Goal: Transaction & Acquisition: Purchase product/service

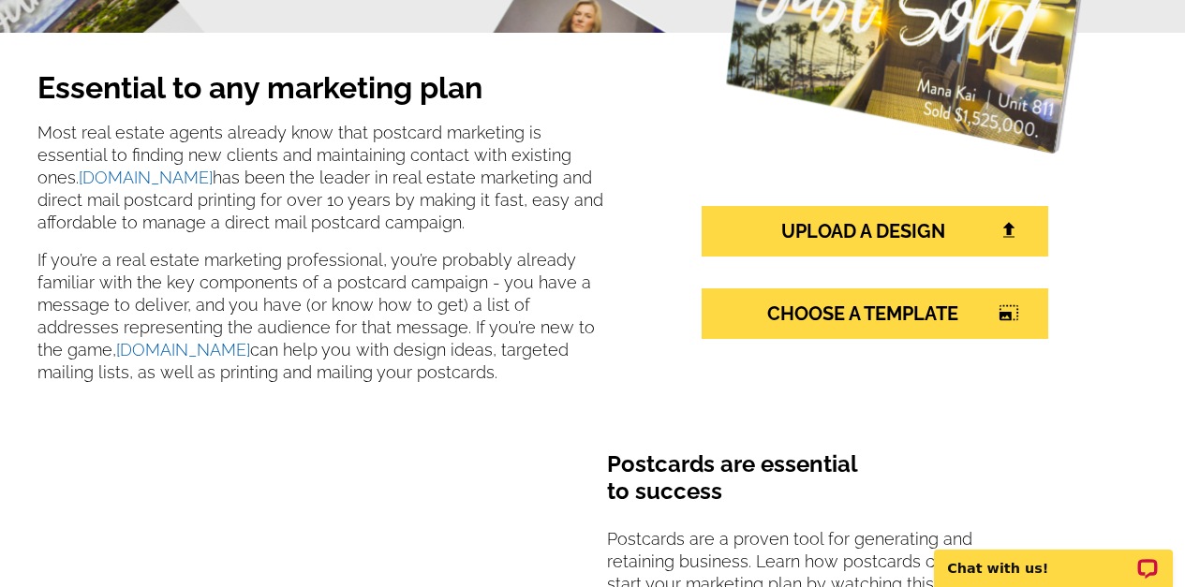
scroll to position [324, 0]
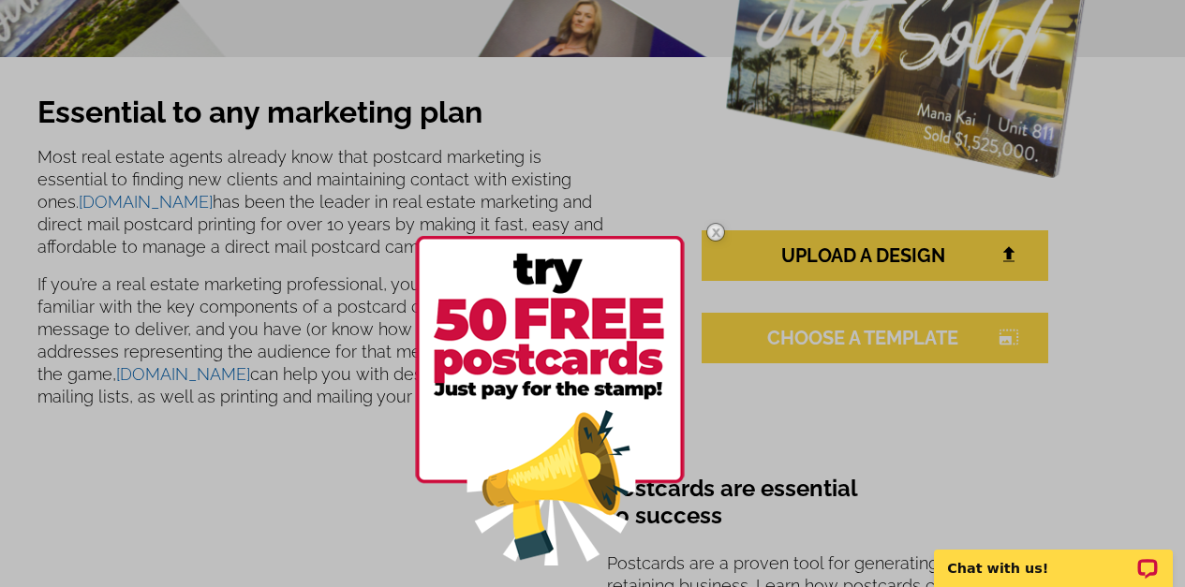
click at [808, 340] on div at bounding box center [592, 293] width 1185 height 587
click at [810, 337] on div at bounding box center [592, 293] width 1185 height 587
click at [715, 226] on img at bounding box center [716, 232] width 54 height 54
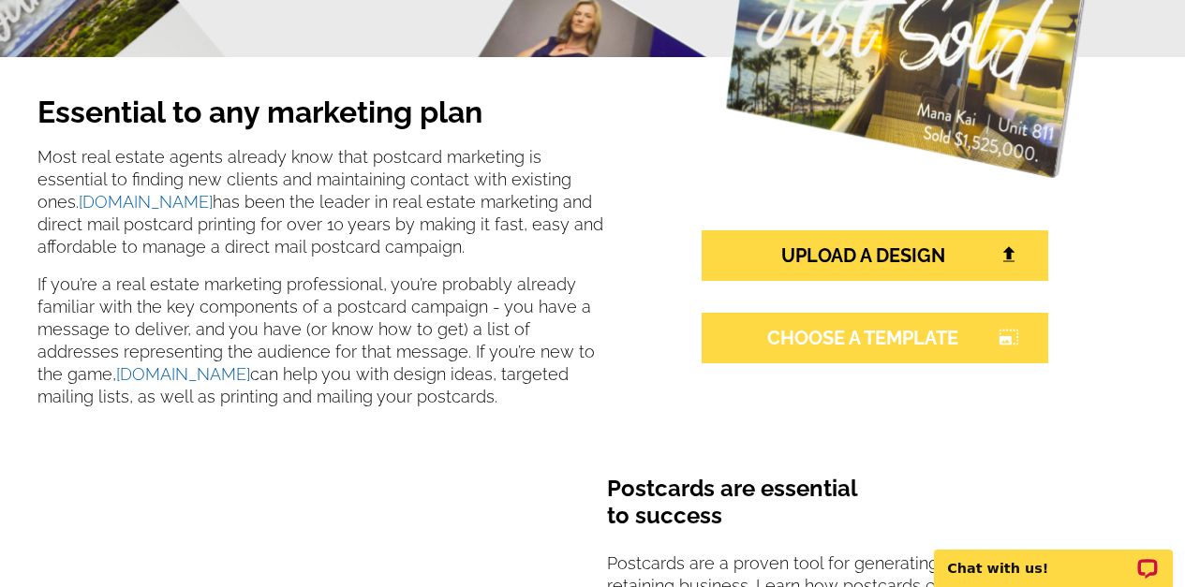
click at [807, 329] on link "CHOOSE A TEMPLATE photo_size_select_large" at bounding box center [875, 338] width 347 height 51
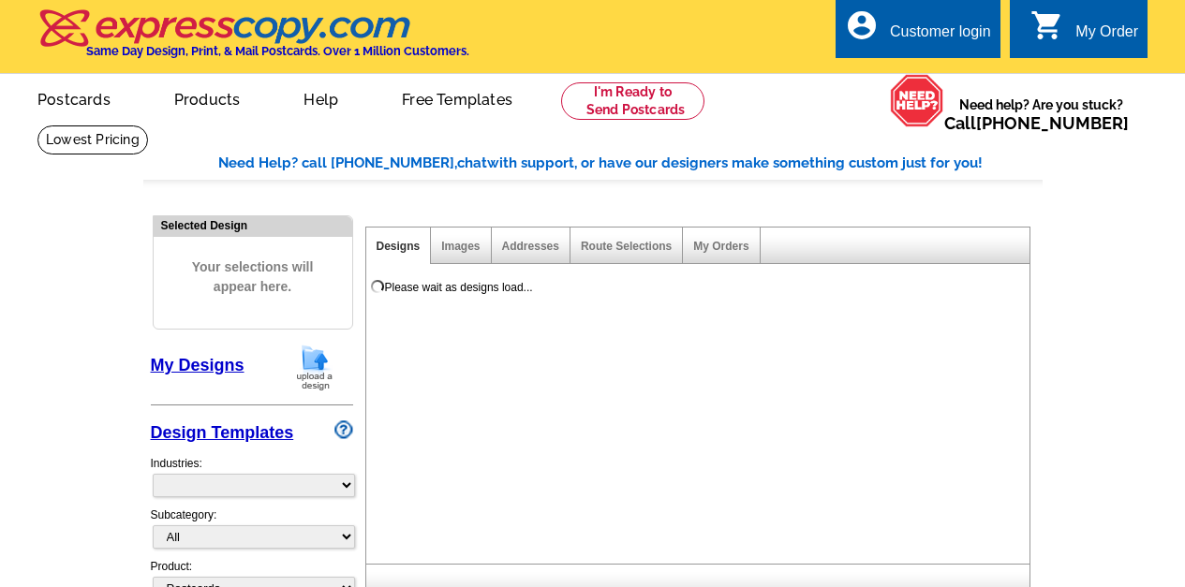
select select "1"
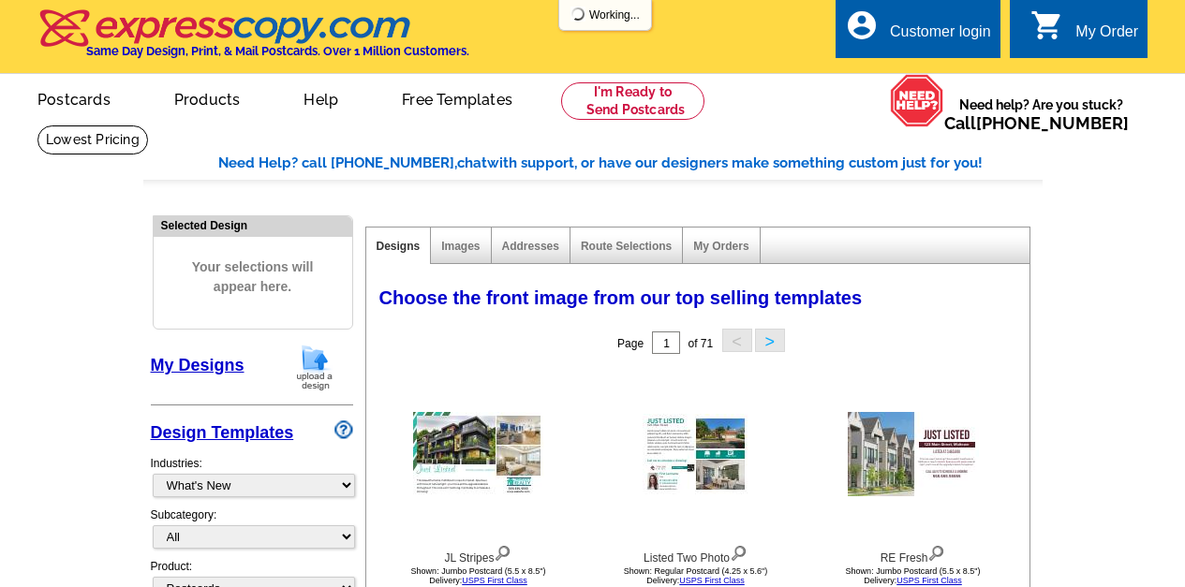
select select "785"
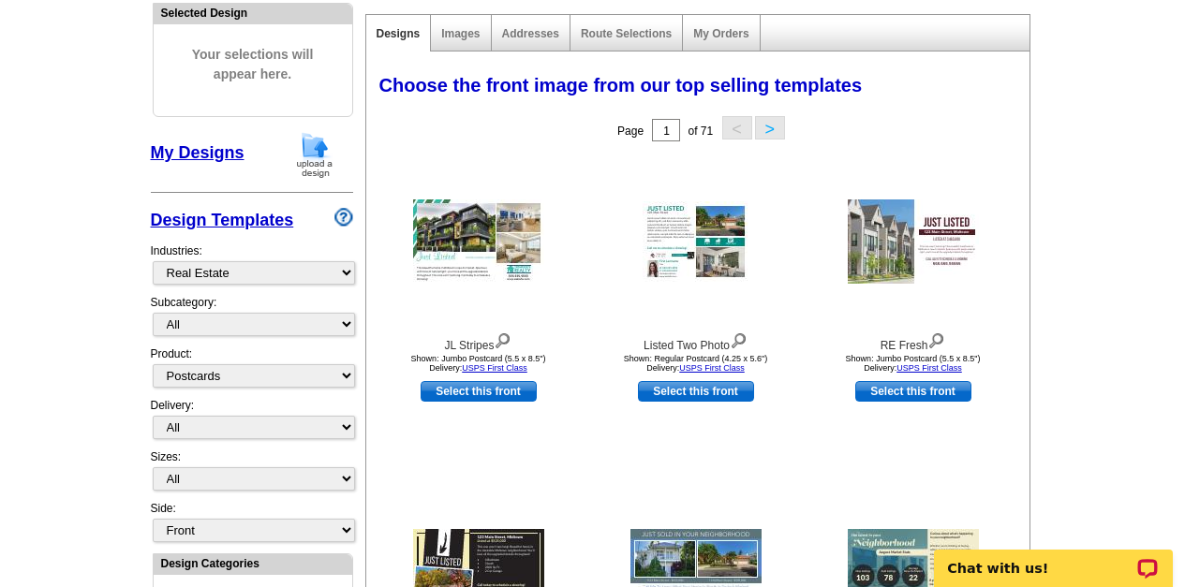
scroll to position [225, 0]
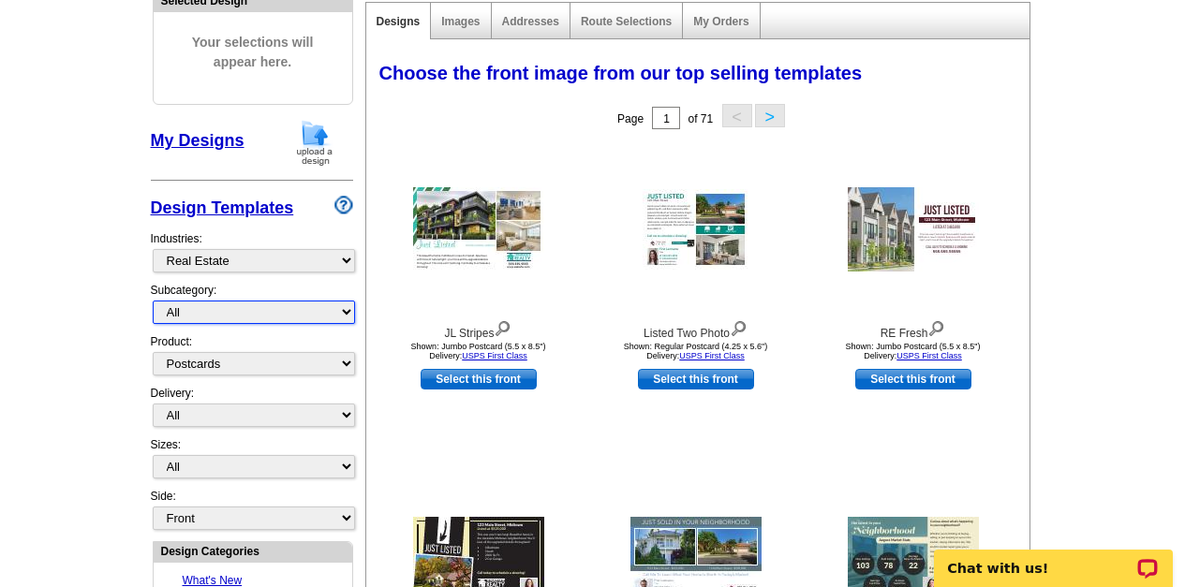
click at [349, 314] on select "All RE/MAX® Referrals Keller Williams® Berkshire Hathaway Home Services Century…" at bounding box center [254, 312] width 202 height 23
select select "1089"
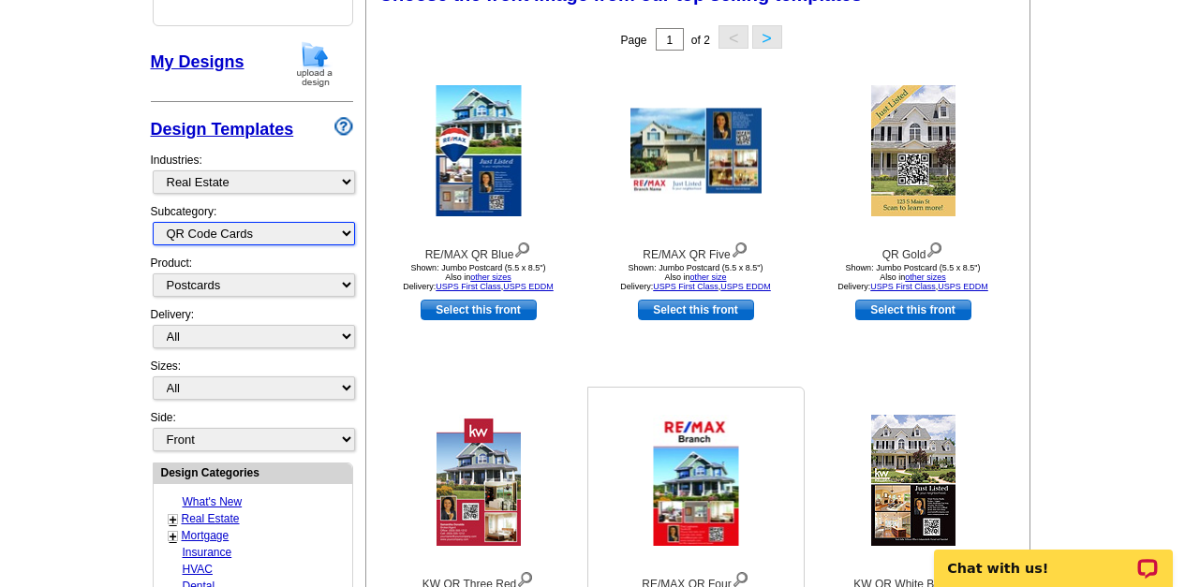
scroll to position [337, 0]
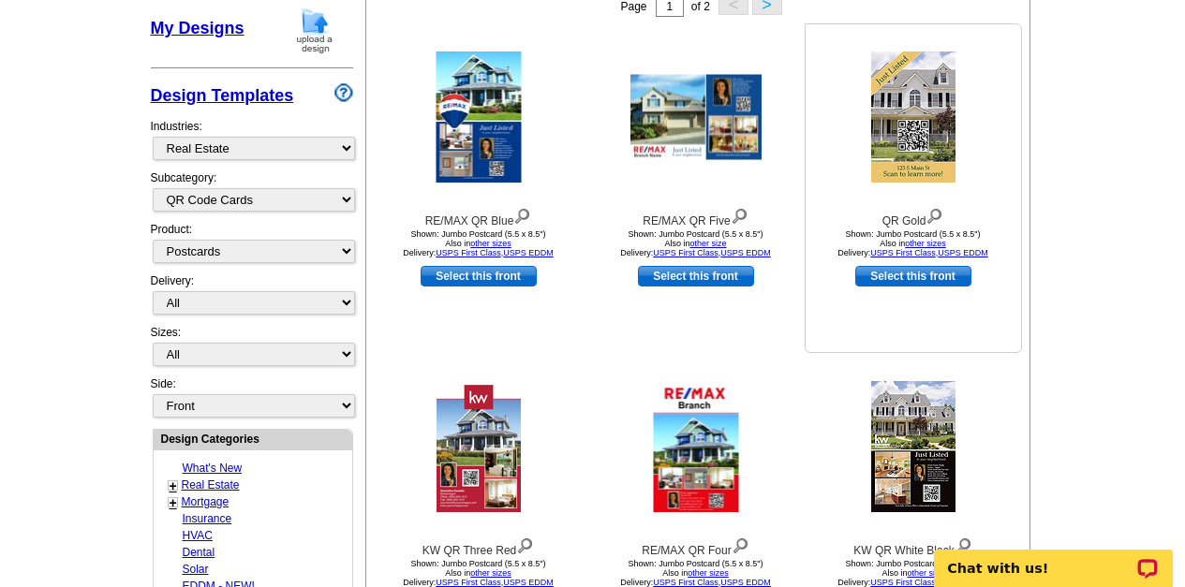
click at [897, 277] on link "Select this front" at bounding box center [913, 276] width 116 height 21
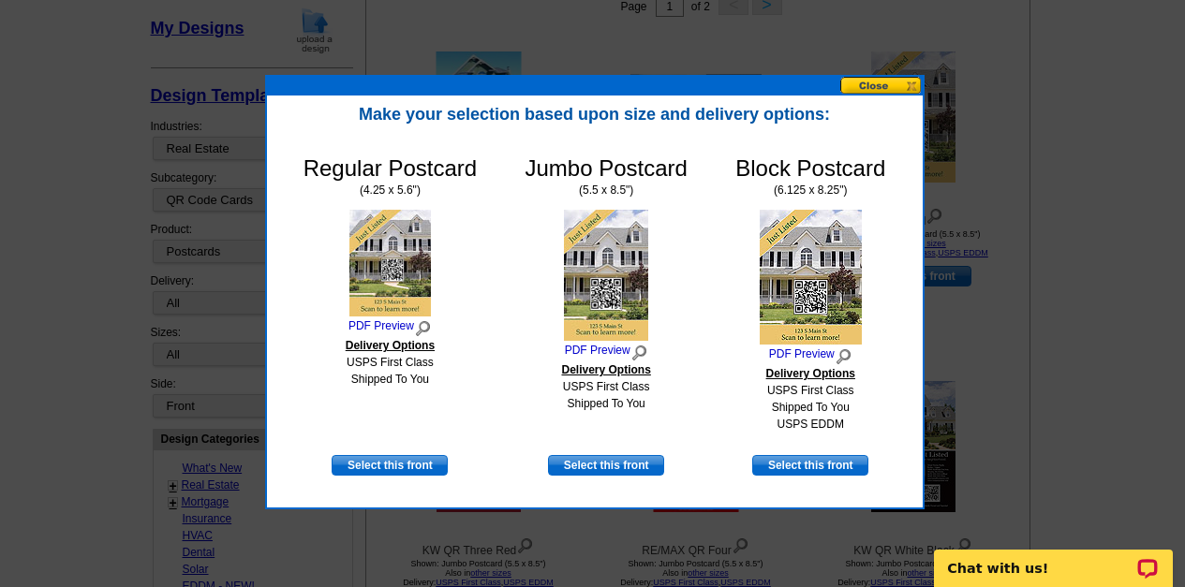
click at [876, 83] on button at bounding box center [881, 86] width 82 height 18
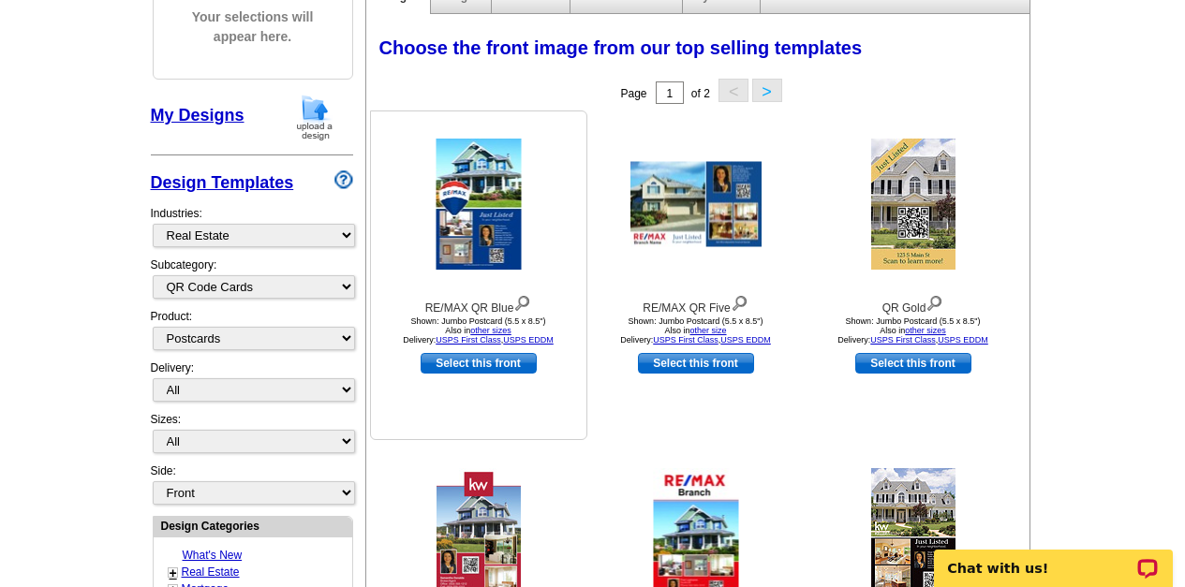
scroll to position [0, 0]
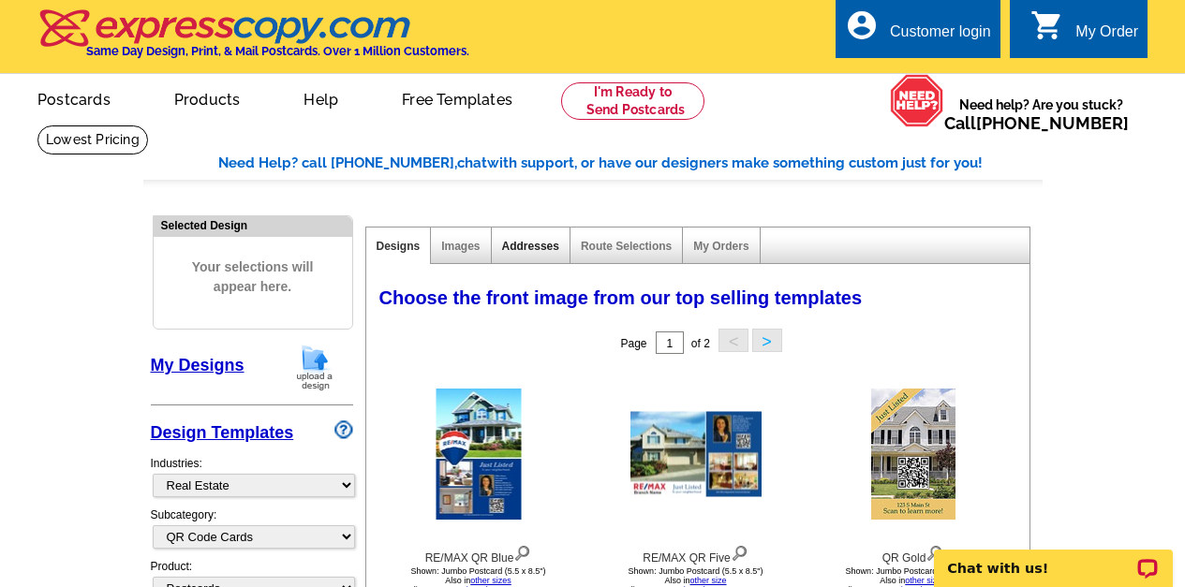
click at [515, 249] on link "Addresses" at bounding box center [530, 246] width 57 height 13
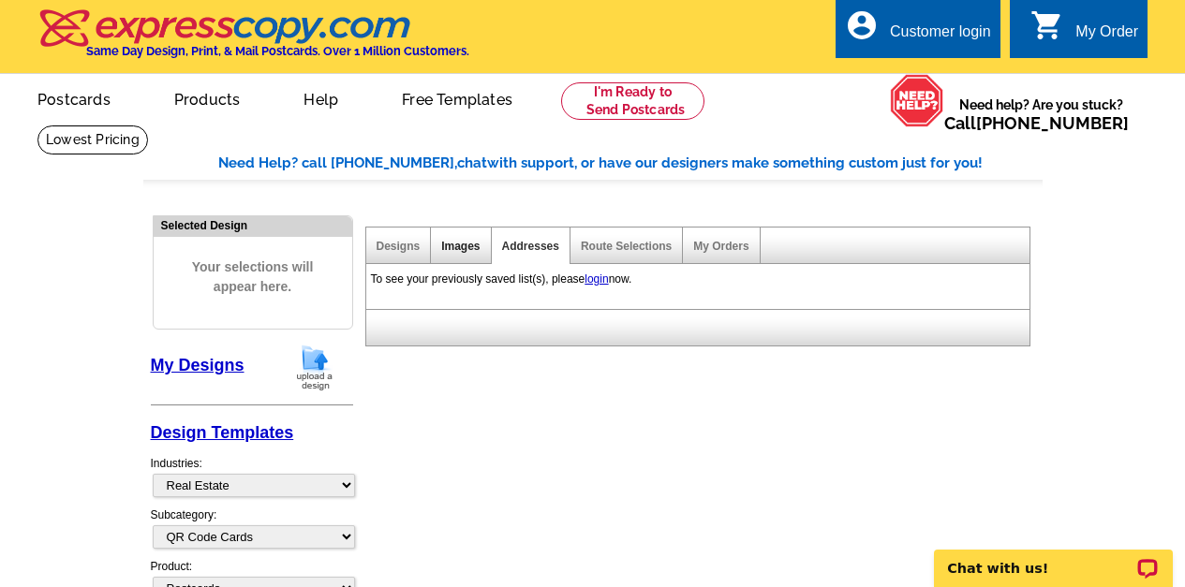
click at [453, 248] on link "Images" at bounding box center [460, 246] width 38 height 13
